Goal: Communication & Community: Answer question/provide support

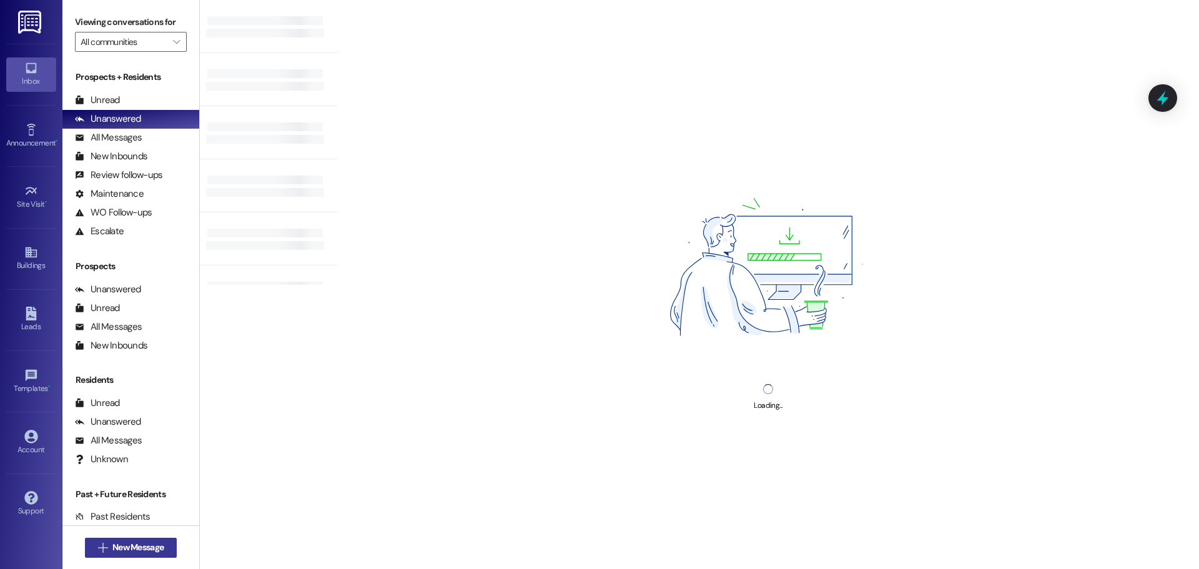
click at [117, 541] on span "New Message" at bounding box center [137, 547] width 51 height 13
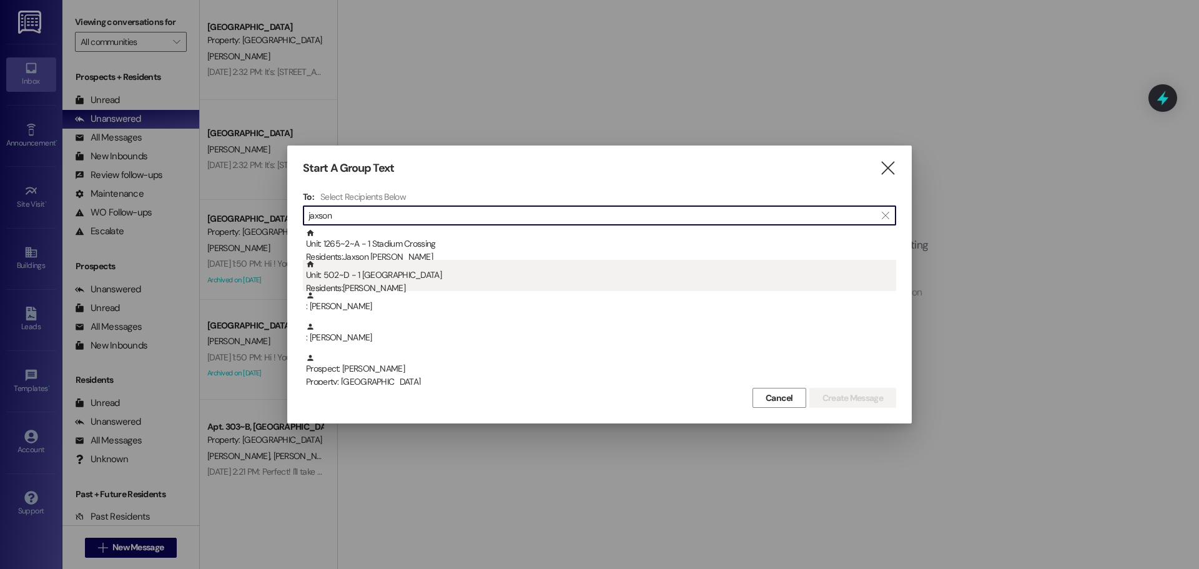
type input "jaxson"
click at [416, 270] on div "Unit: 502~D - 1 Stadium Crossing Residents: Jaxson Vincent" at bounding box center [601, 278] width 590 height 36
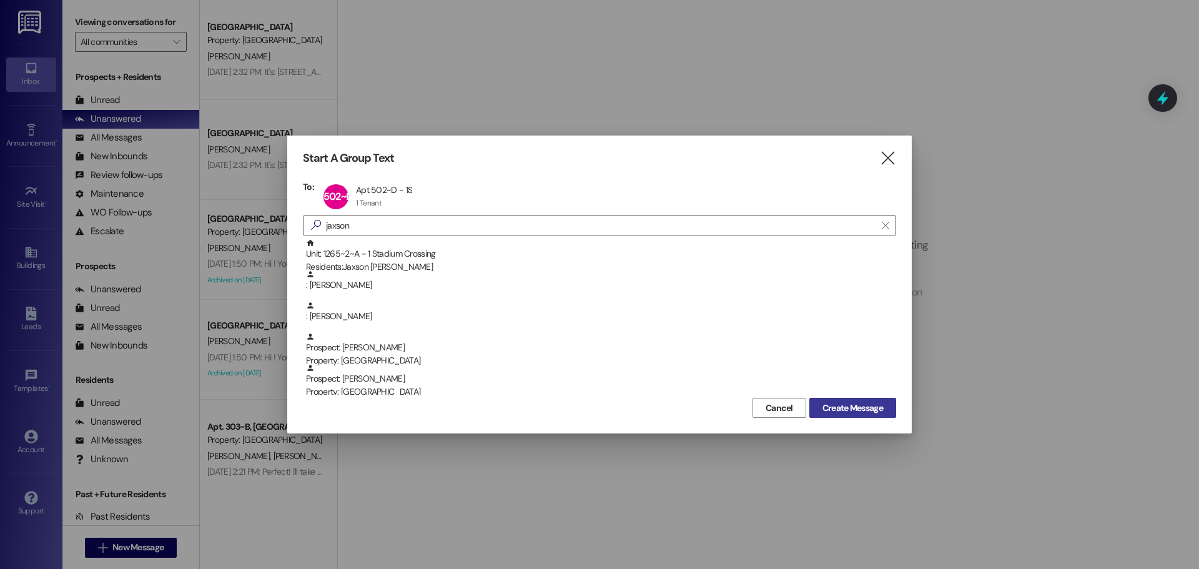
click at [838, 412] on span "Create Message" at bounding box center [853, 408] width 61 height 13
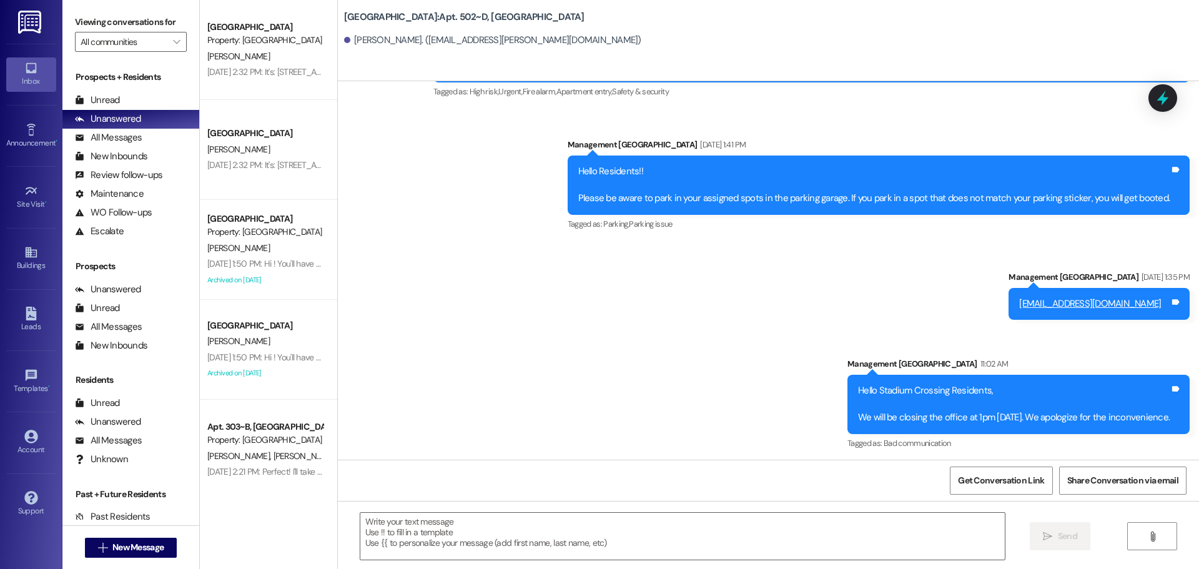
scroll to position [3889, 0]
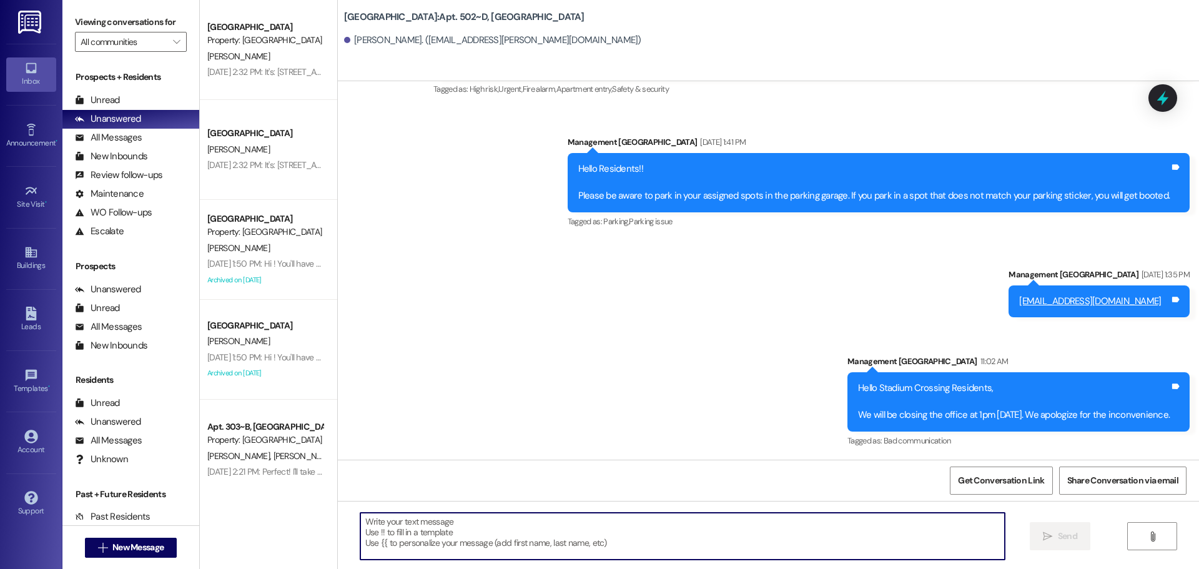
click at [585, 549] on textarea at bounding box center [682, 536] width 645 height 47
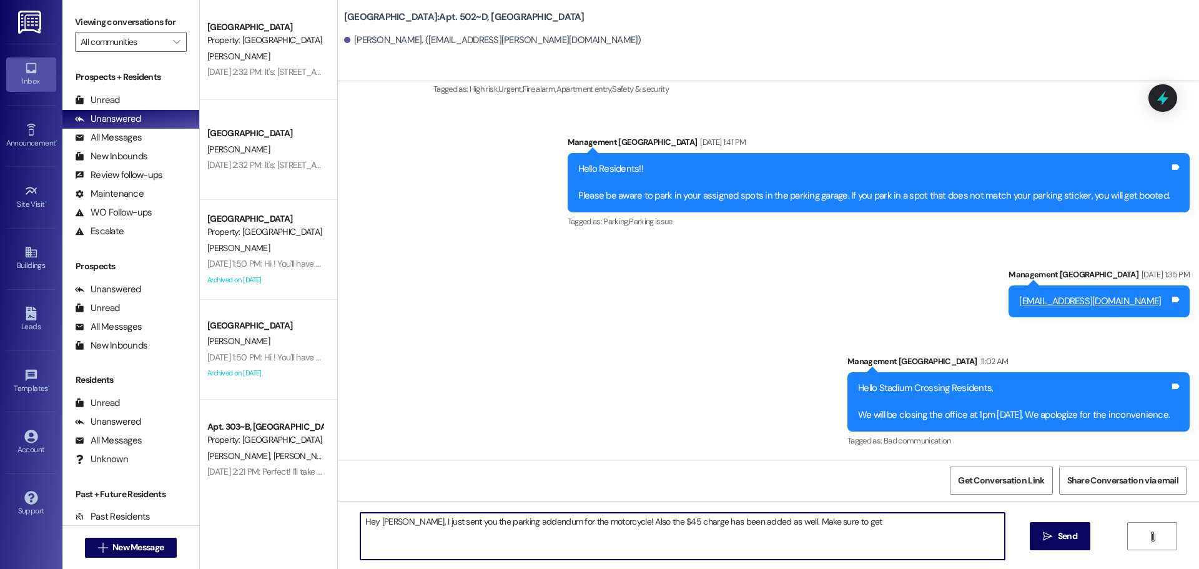
click at [913, 528] on textarea "Hey Jaxson, I just sent you the parking addendum for the motorcycle! Also the $…" at bounding box center [682, 536] width 645 height 47
click at [983, 521] on textarea "Hey Jaxson, I just sent you the parking addendum for the motorcycle! Also the $…" at bounding box center [682, 536] width 645 height 47
type textarea "Hey Jaxson, I just sent you the parking addendum for the motorcycle! Also the $…"
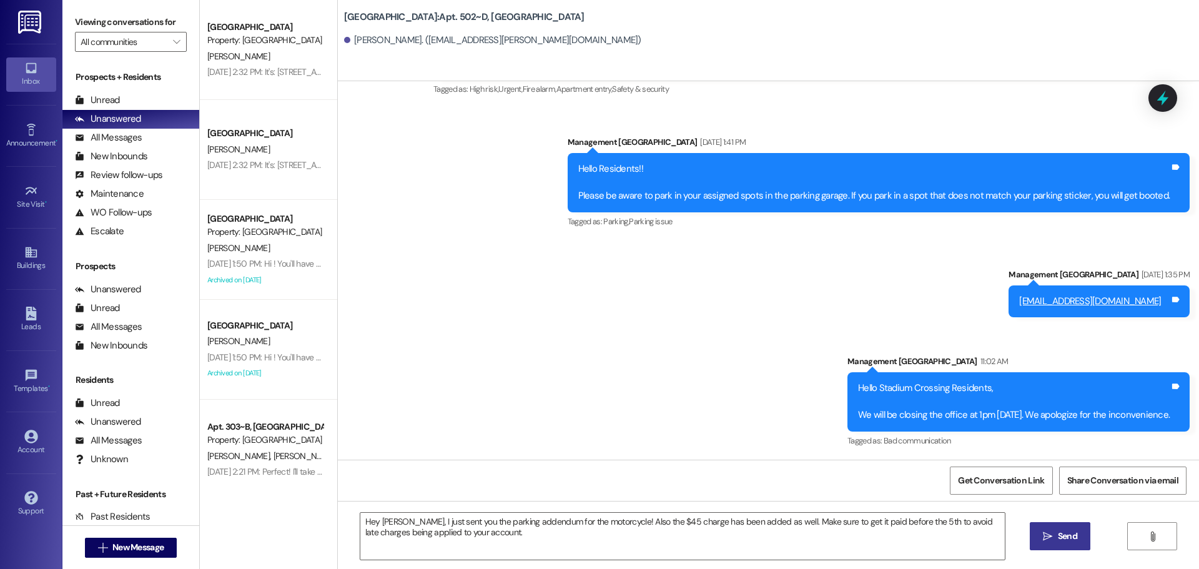
click at [1047, 534] on icon "" at bounding box center [1047, 537] width 9 height 10
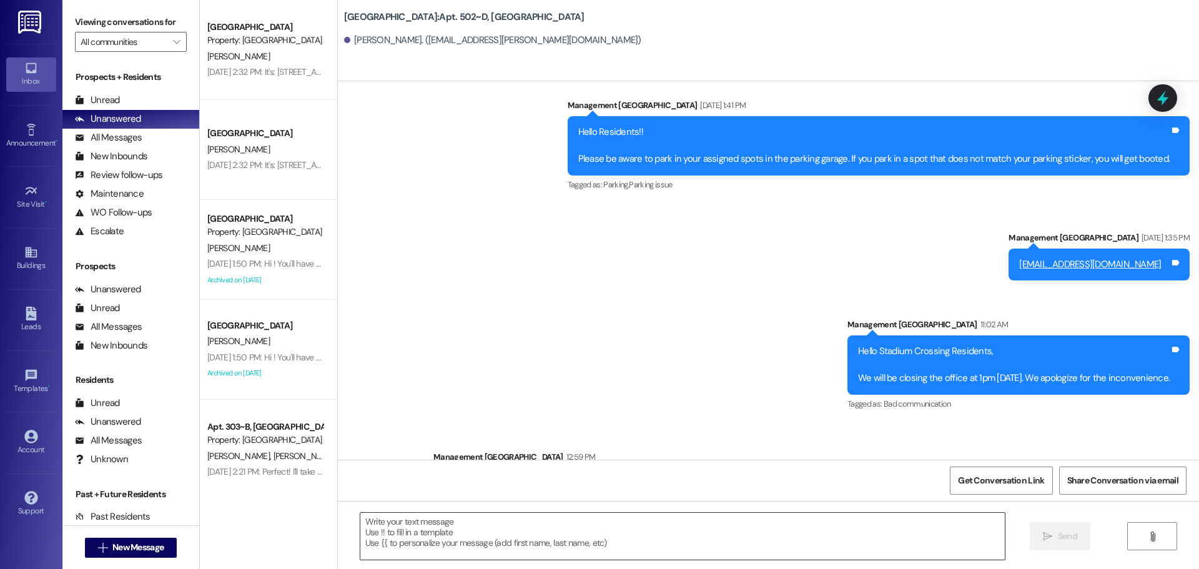
scroll to position [3990, 0]
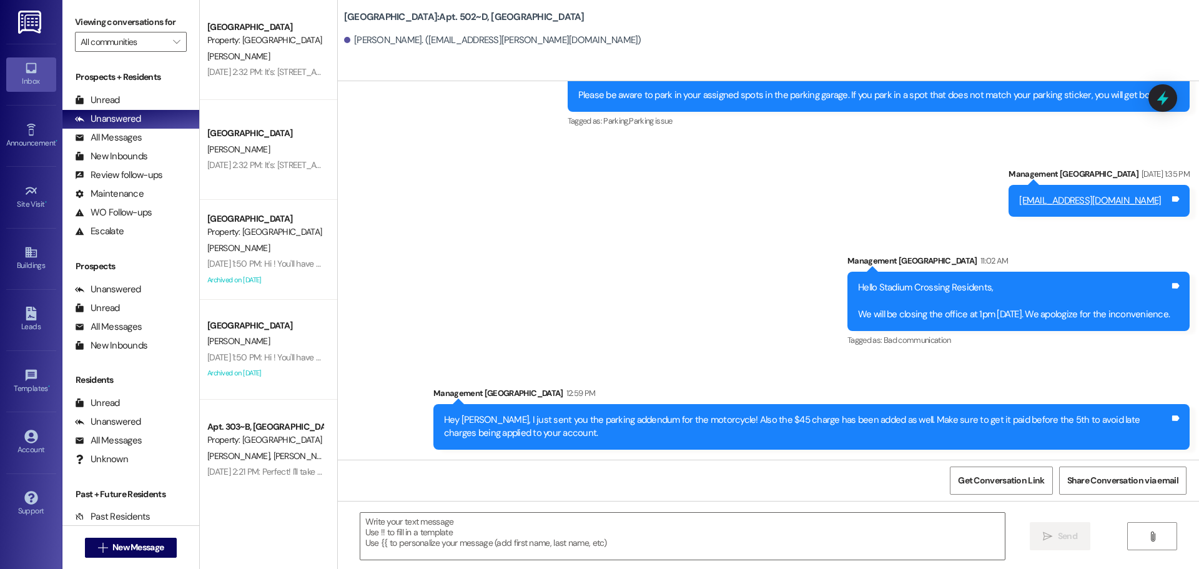
click at [665, 434] on div "Hey Jaxson, I just sent you the parking addendum for the motorcycle! Also the $…" at bounding box center [807, 427] width 726 height 27
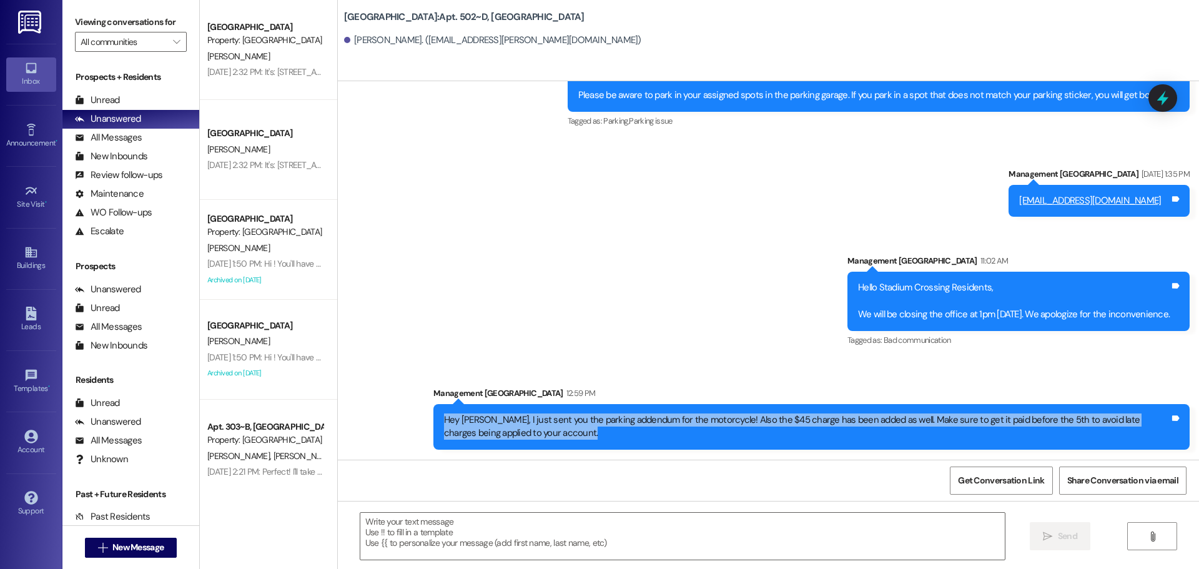
click at [665, 434] on div "Hey Jaxson, I just sent you the parking addendum for the motorcycle! Also the $…" at bounding box center [807, 427] width 726 height 27
copy div "Hey Jaxson, I just sent you the parking addendum for the motorcycle! Also the $…"
